Goal: Check status: Check status

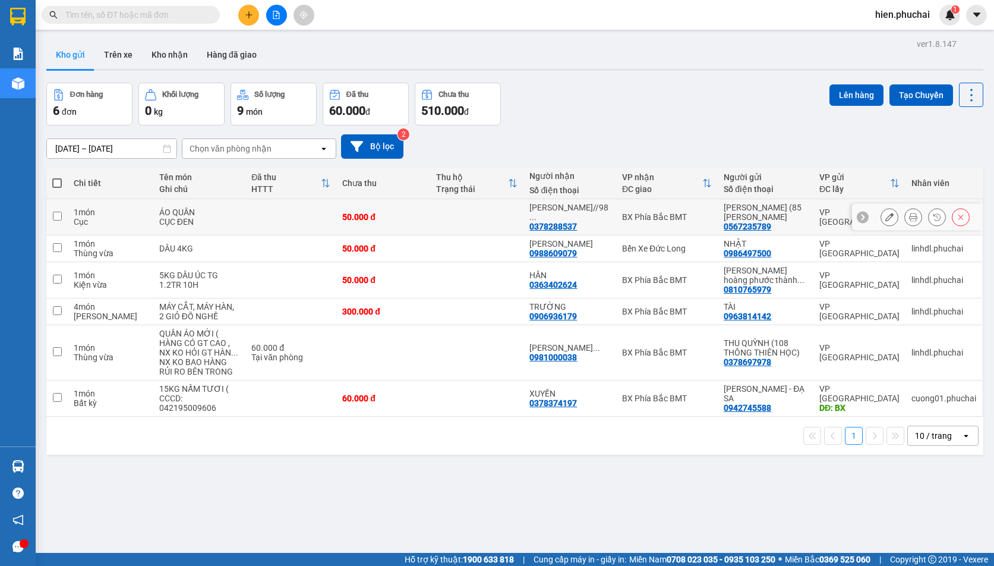
click at [933, 216] on icon at bounding box center [937, 217] width 8 height 8
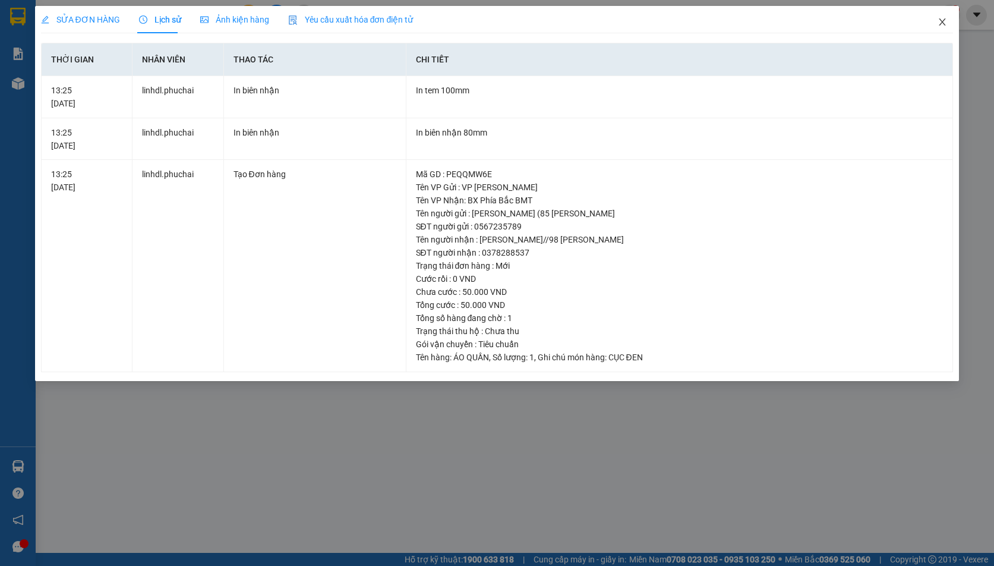
drag, startPoint x: 945, startPoint y: 27, endPoint x: 679, endPoint y: 4, distance: 266.5
click at [944, 27] on icon "close" at bounding box center [942, 22] width 10 height 10
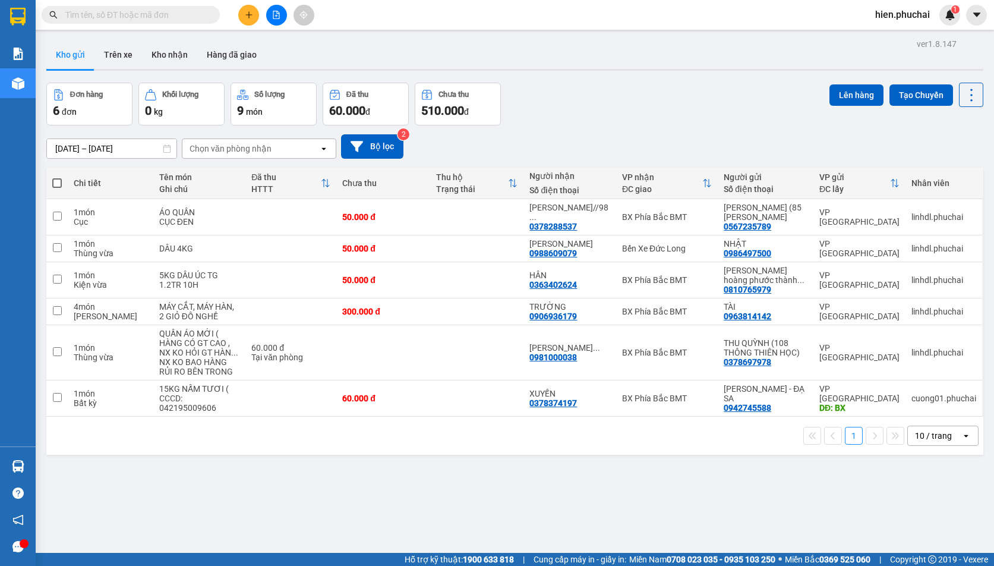
click at [655, 118] on div "Đơn hàng 6 đơn Khối lượng 0 kg Số lượng 9 món Đã thu 60.000 đ Chưa thu 510.000 …" at bounding box center [514, 104] width 937 height 43
